Goal: Find specific page/section: Find specific page/section

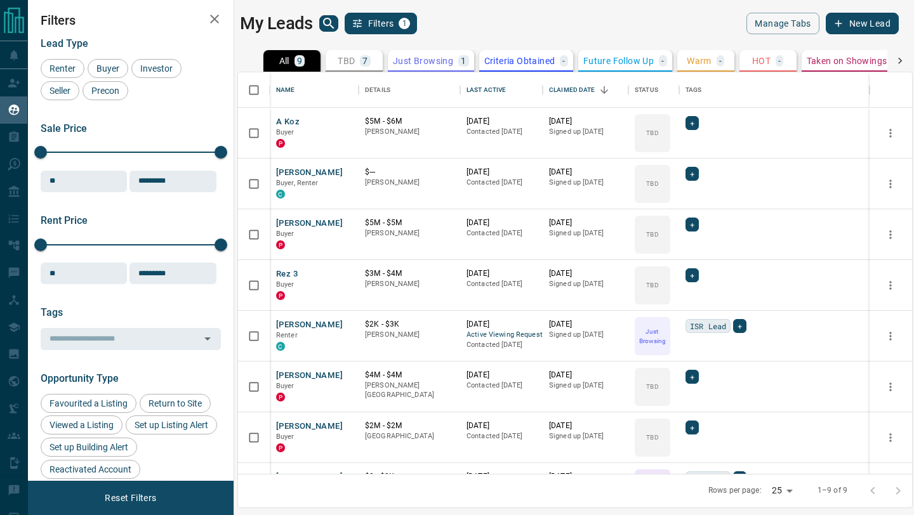
scroll to position [402, 674]
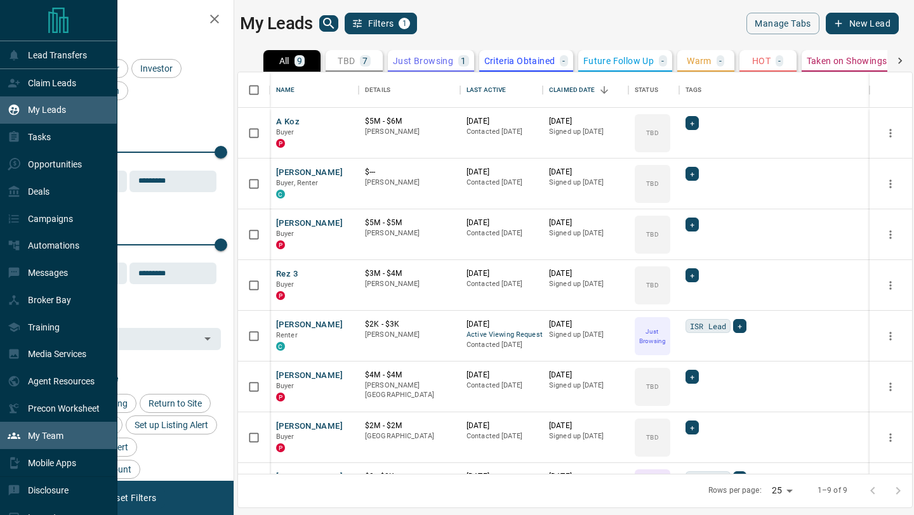
click at [13, 442] on icon at bounding box center [14, 436] width 13 height 13
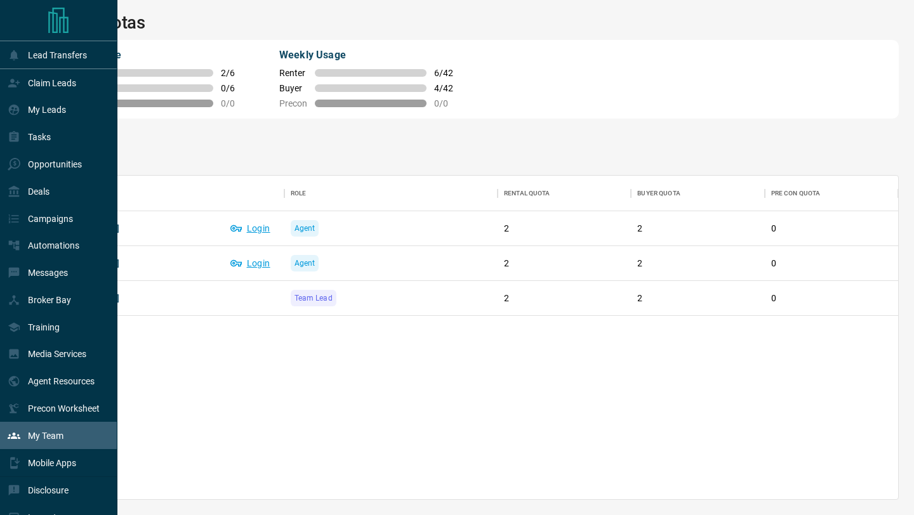
scroll to position [324, 854]
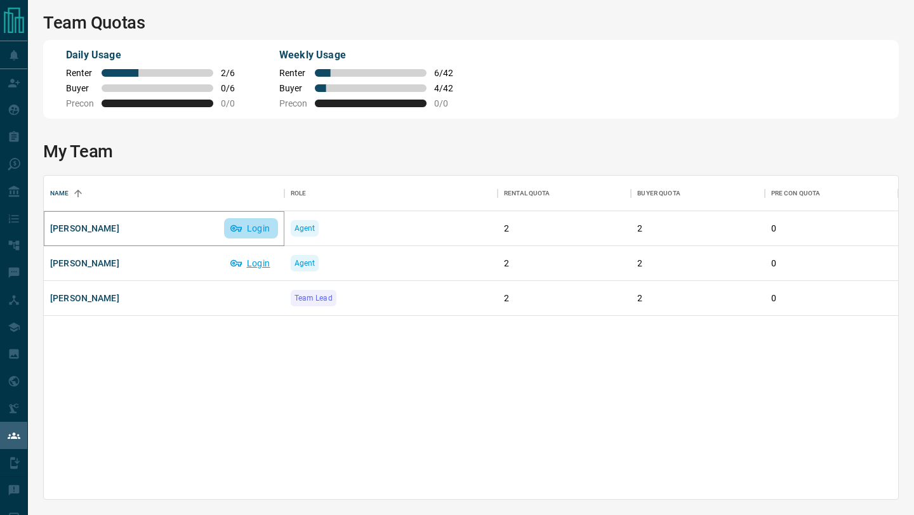
click at [261, 229] on button "Login" at bounding box center [251, 228] width 54 height 20
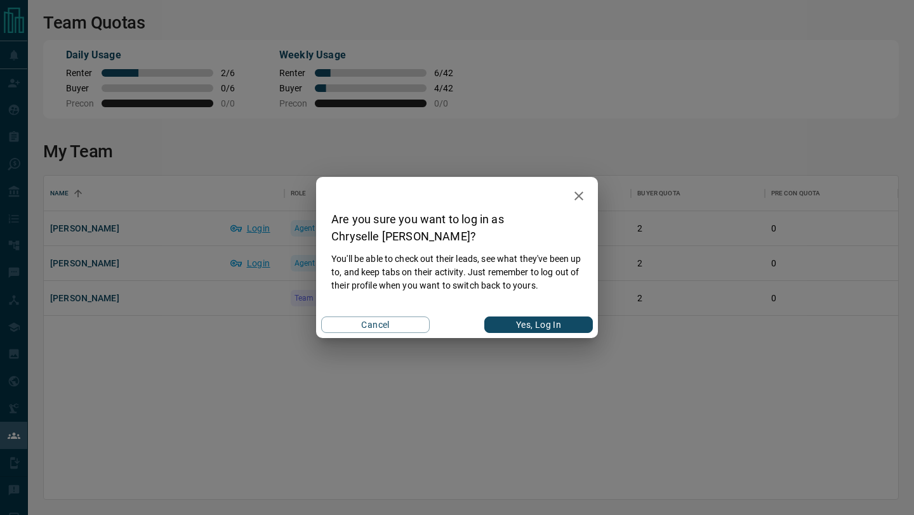
click at [566, 324] on button "Yes, Log In" at bounding box center [538, 325] width 109 height 17
